Goal: Book appointment/travel/reservation

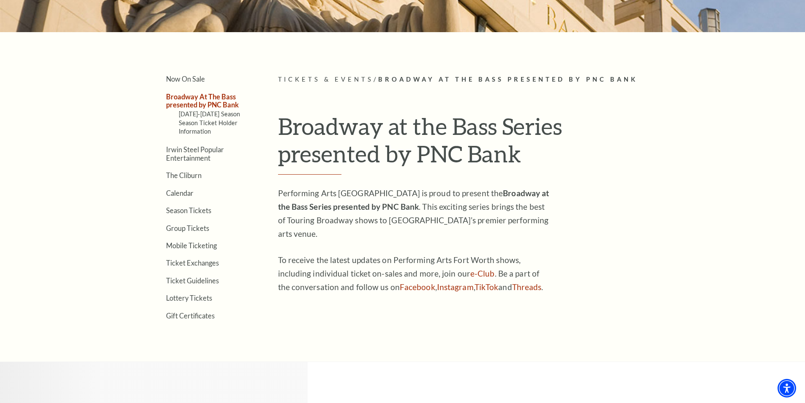
scroll to position [197, 0]
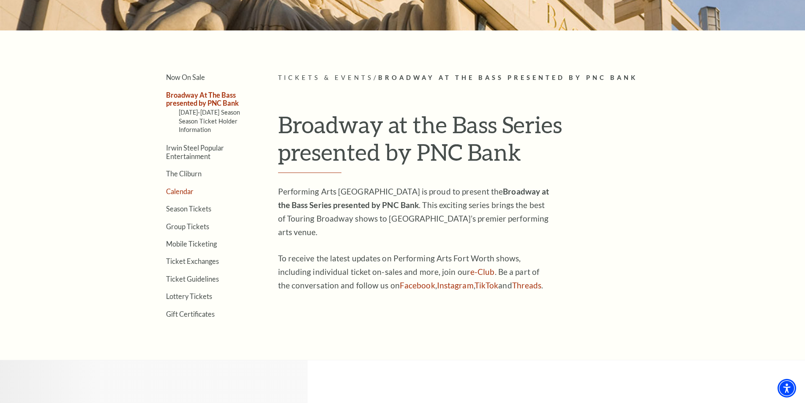
click at [184, 194] on link "Calendar" at bounding box center [179, 191] width 27 height 8
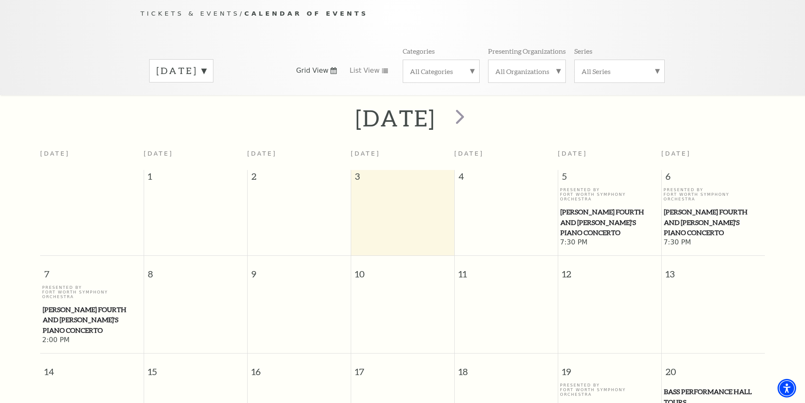
scroll to position [80, 0]
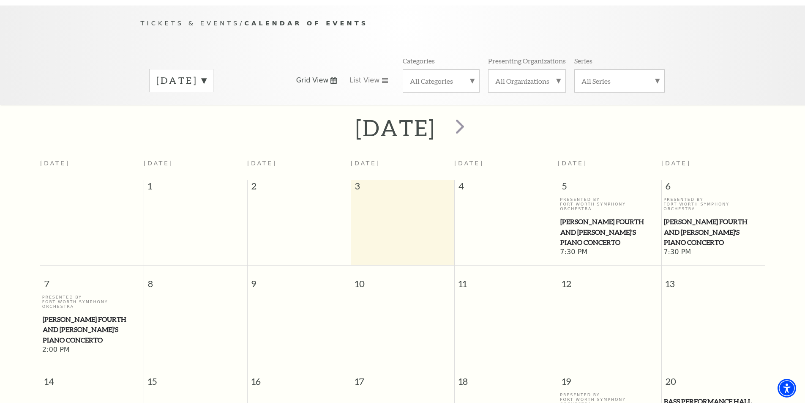
click at [206, 74] on label "September 2025" at bounding box center [181, 80] width 50 height 13
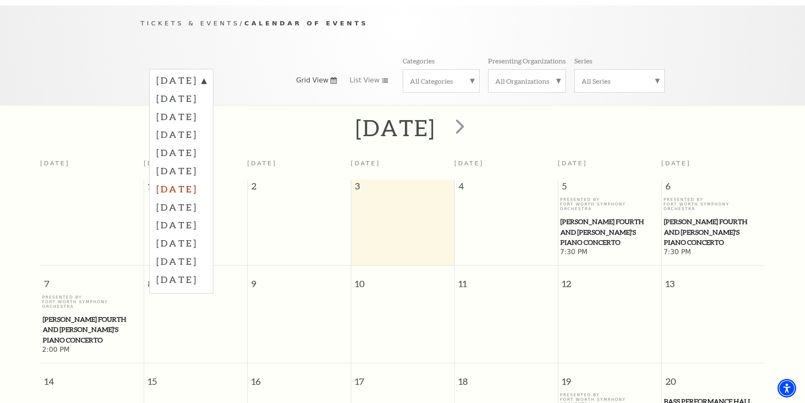
click at [206, 180] on label "March 2026" at bounding box center [181, 189] width 50 height 18
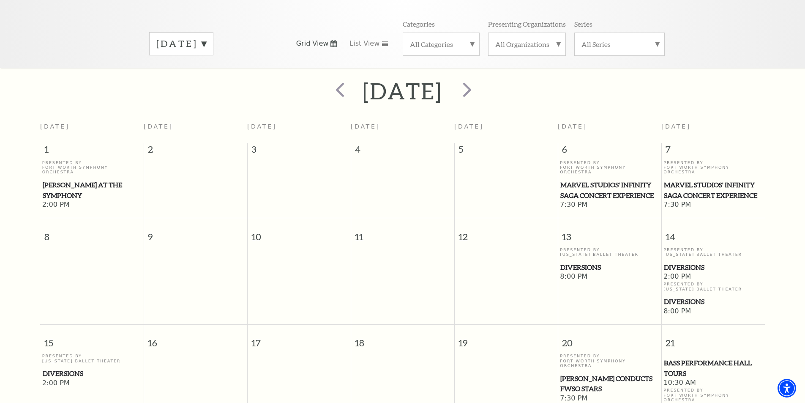
scroll to position [101, 0]
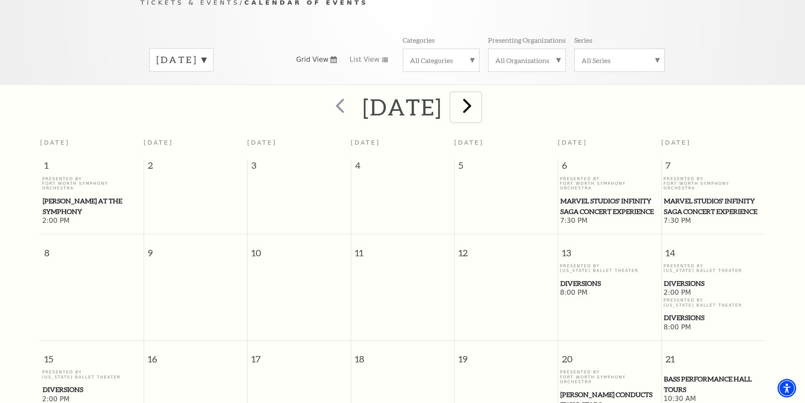
click at [479, 93] on span "next" at bounding box center [467, 105] width 24 height 24
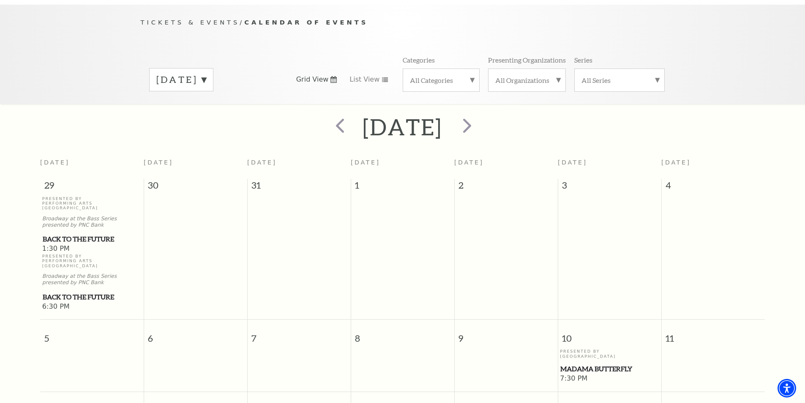
scroll to position [75, 0]
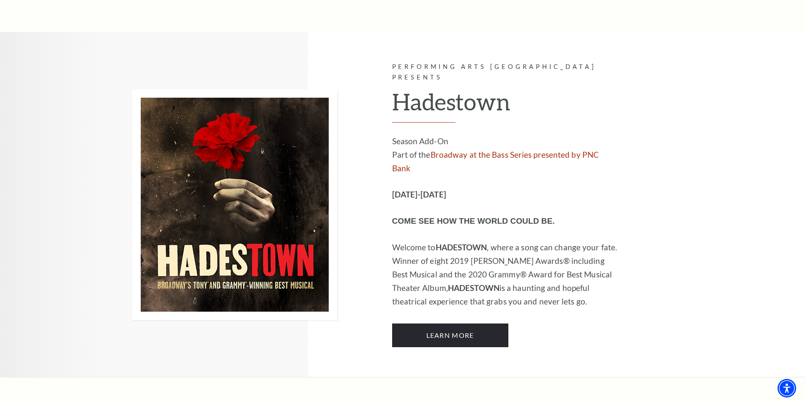
scroll to position [5004, 0]
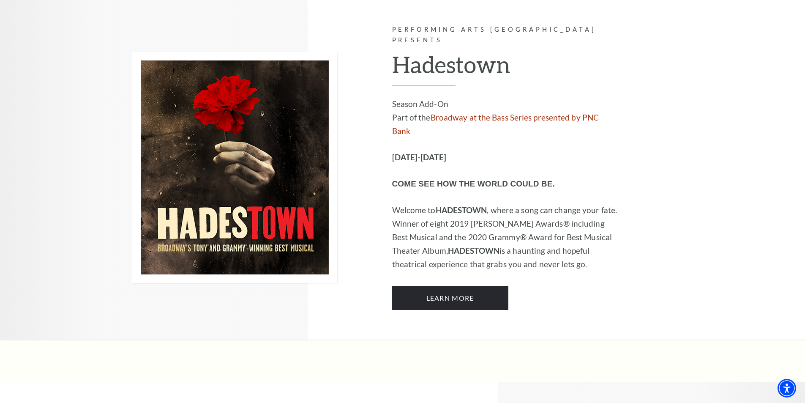
drag, startPoint x: 809, startPoint y: 11, endPoint x: 852, endPoint y: 297, distance: 289.4
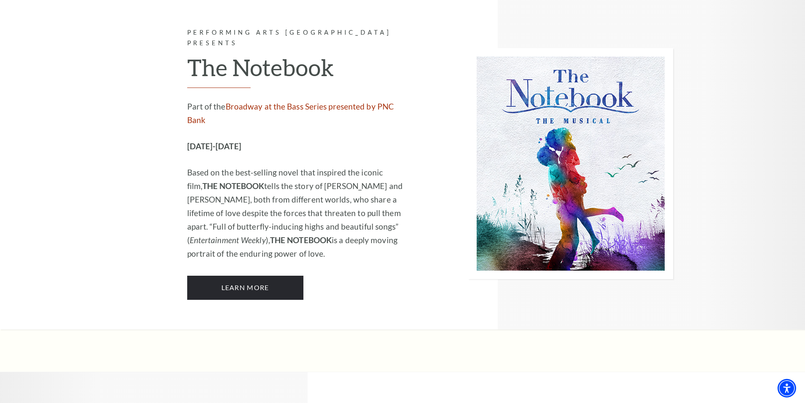
scroll to position [5418, 0]
